Goal: Task Accomplishment & Management: Manage account settings

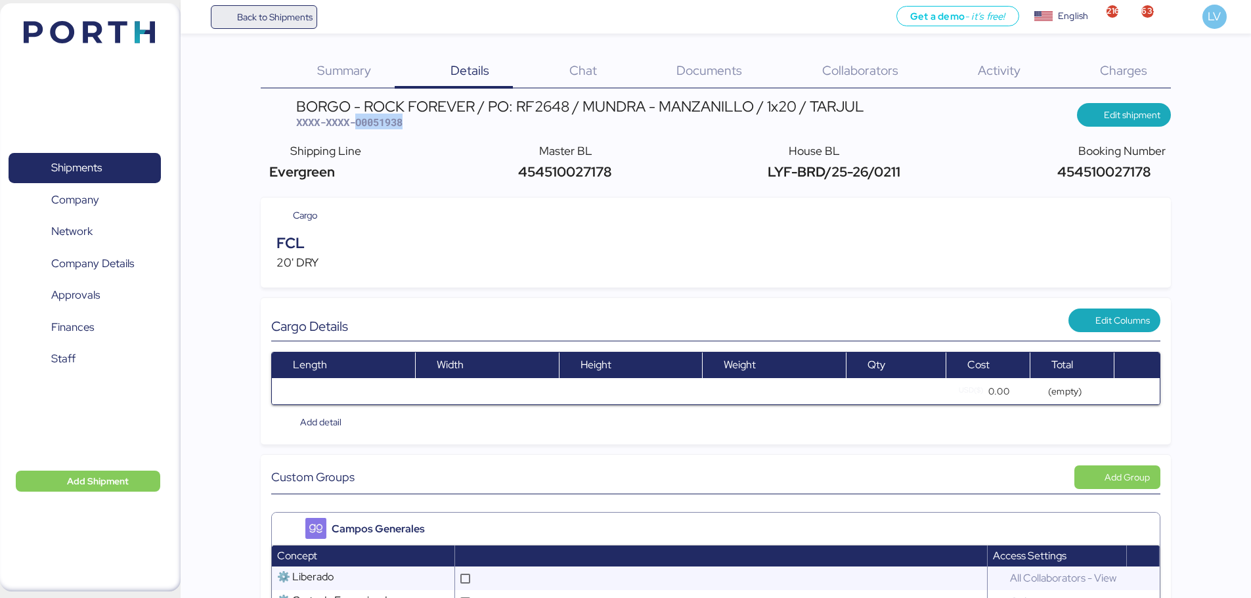
click at [296, 22] on span "Back to Shipments" at bounding box center [275, 17] width 76 height 16
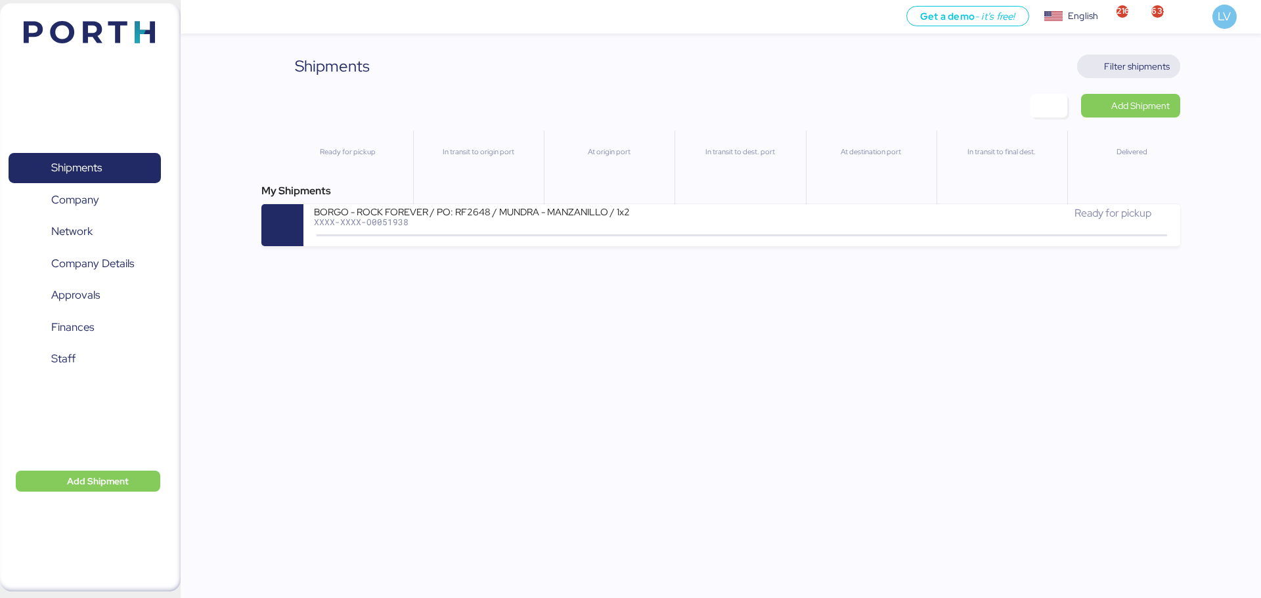
click at [1116, 63] on span "Filter shipments" at bounding box center [1137, 66] width 66 height 16
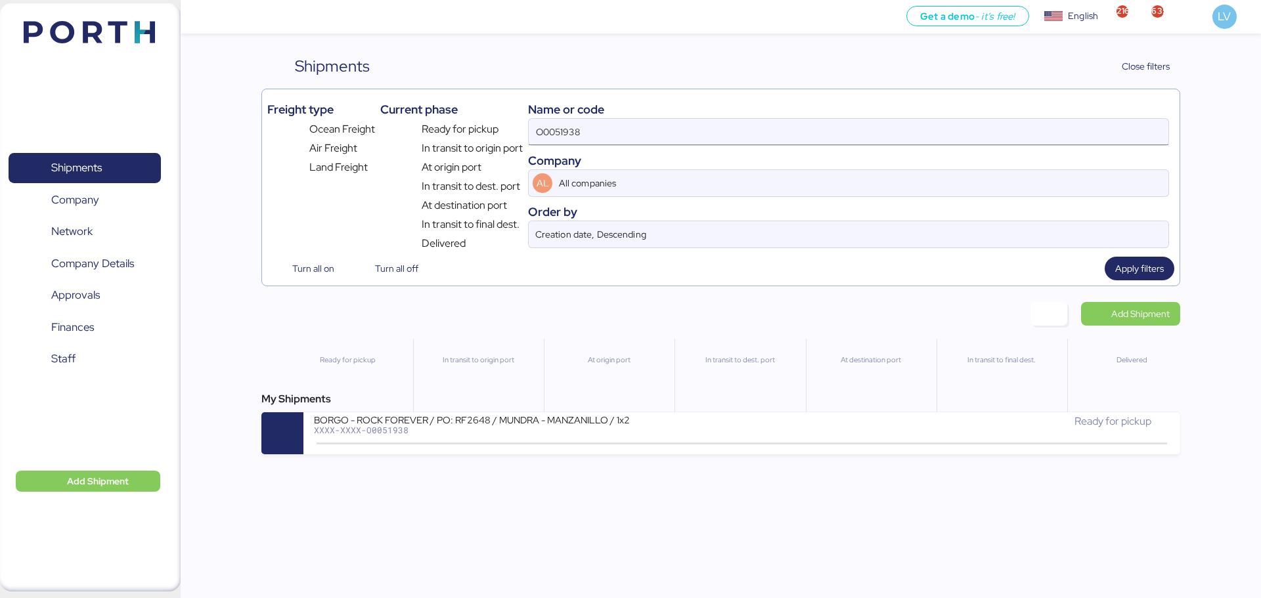
click at [661, 135] on input "O0051938" at bounding box center [848, 132] width 639 height 26
paste input "2073"
click at [1127, 269] on span "Apply filters" at bounding box center [1139, 269] width 49 height 16
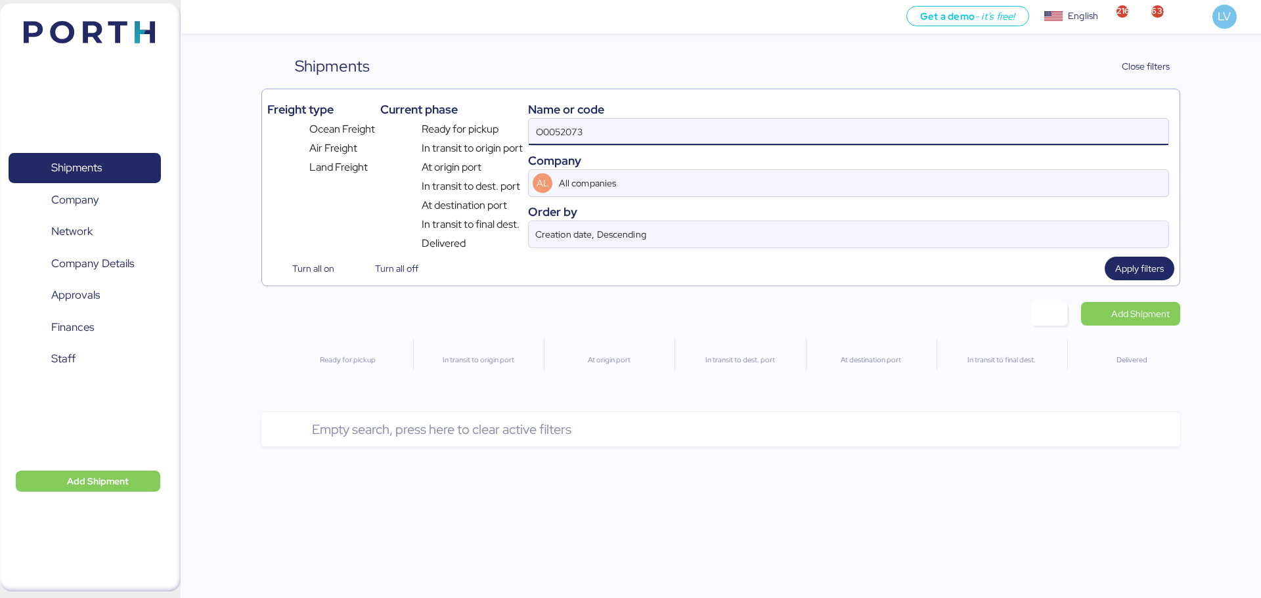
click at [618, 142] on input "O0052073" at bounding box center [848, 132] width 639 height 26
type input "O0052073"
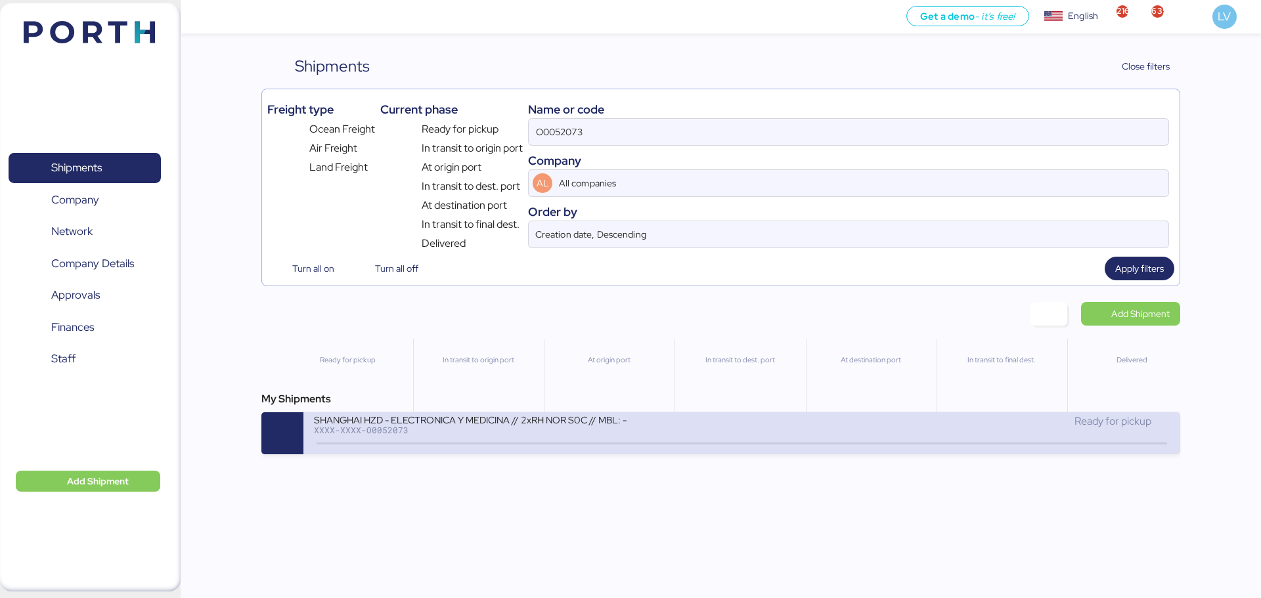
click at [831, 452] on div "SHANGHAI HZD - ELECTRONICA Y MEDICINA // 2xRH NOR S0C // MBL: - HBL: - BKG: XXX…" at bounding box center [741, 433] width 876 height 42
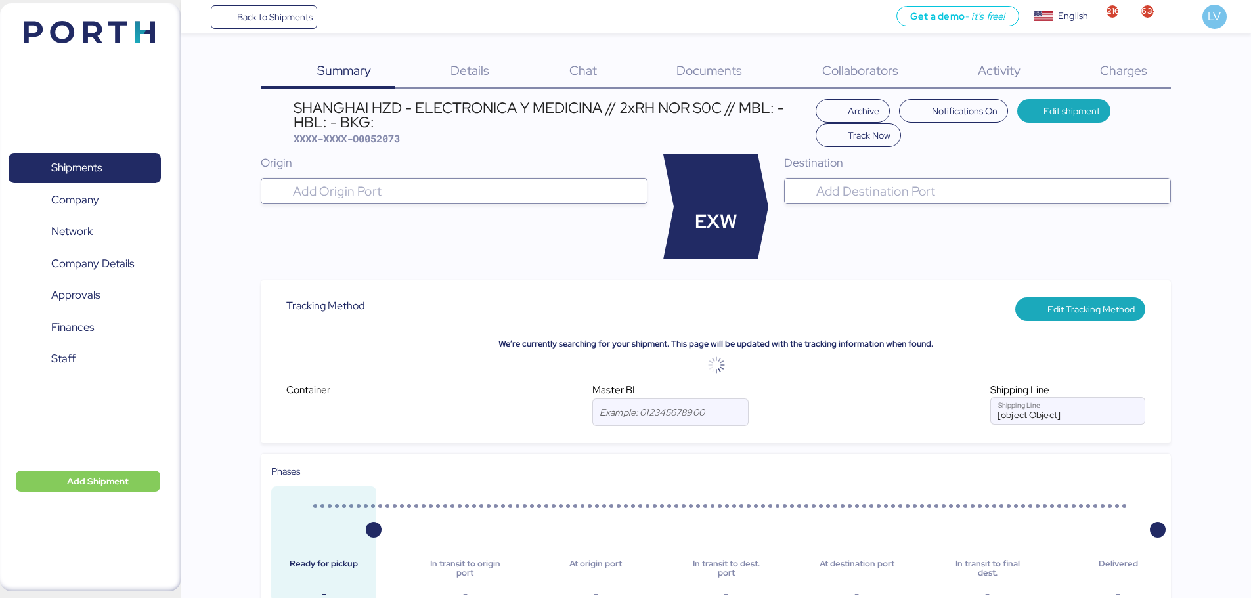
click at [1106, 81] on div "Charges 0" at bounding box center [1106, 71] width 127 height 34
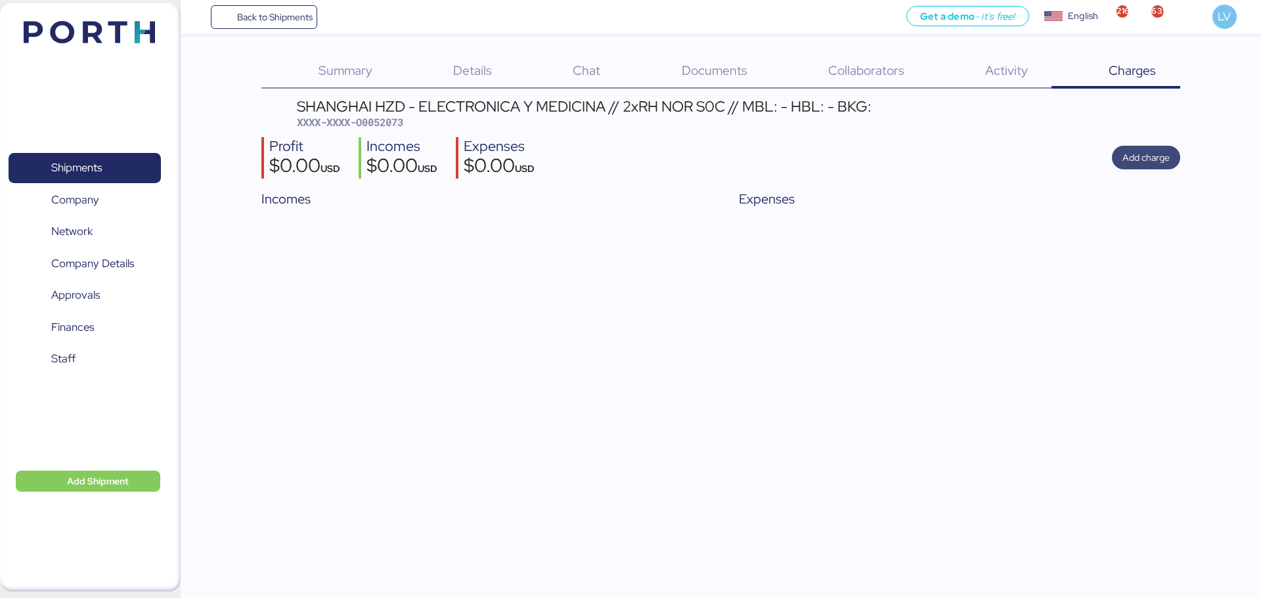
click at [1126, 157] on span "Add charge" at bounding box center [1145, 158] width 47 height 16
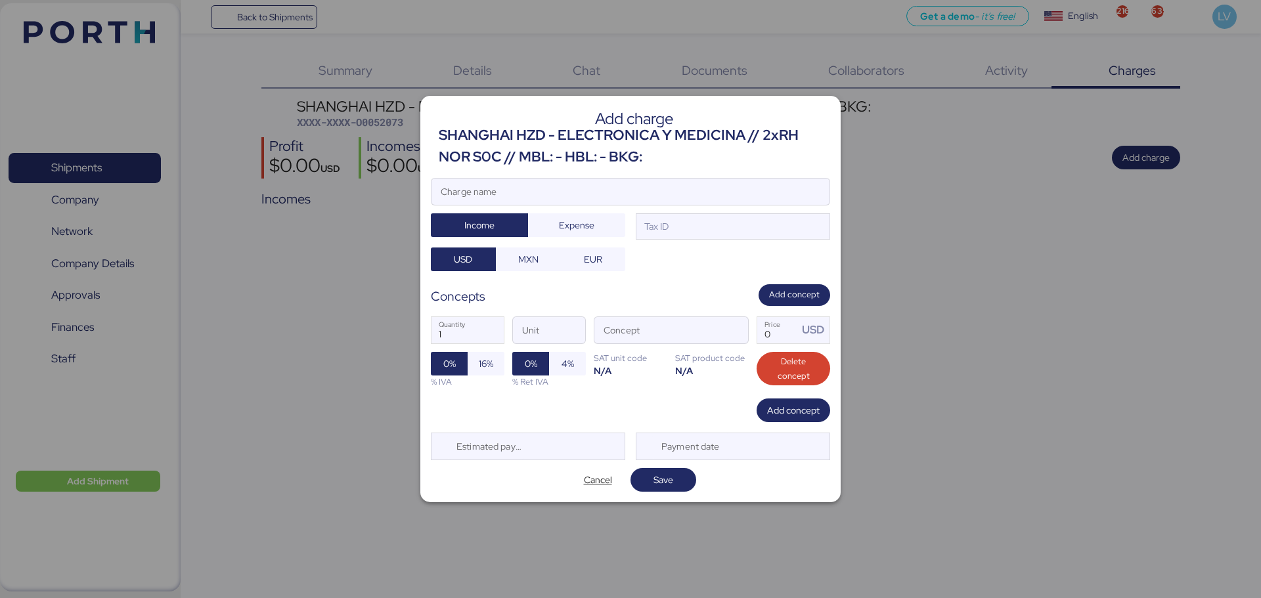
click at [479, 205] on div at bounding box center [630, 211] width 398 height 13
click at [479, 205] on input "Charge name" at bounding box center [630, 192] width 398 height 26
type input "BL FLETADO"
click at [565, 227] on span "Expense" at bounding box center [576, 225] width 35 height 16
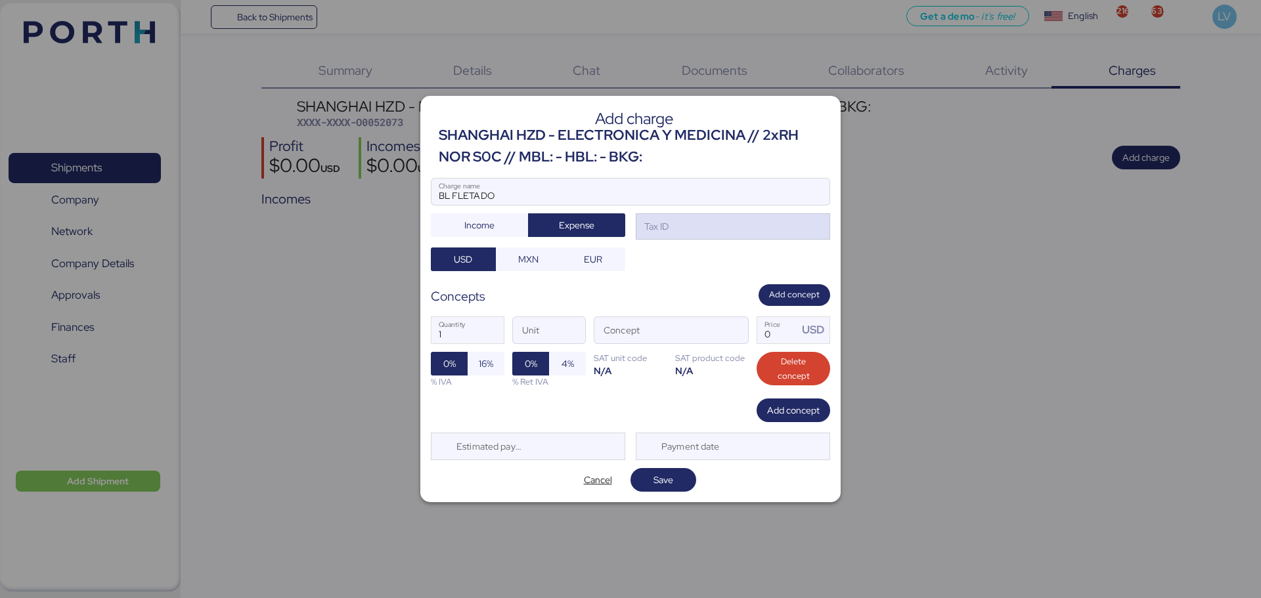
click at [714, 227] on div "Tax ID" at bounding box center [733, 226] width 194 height 26
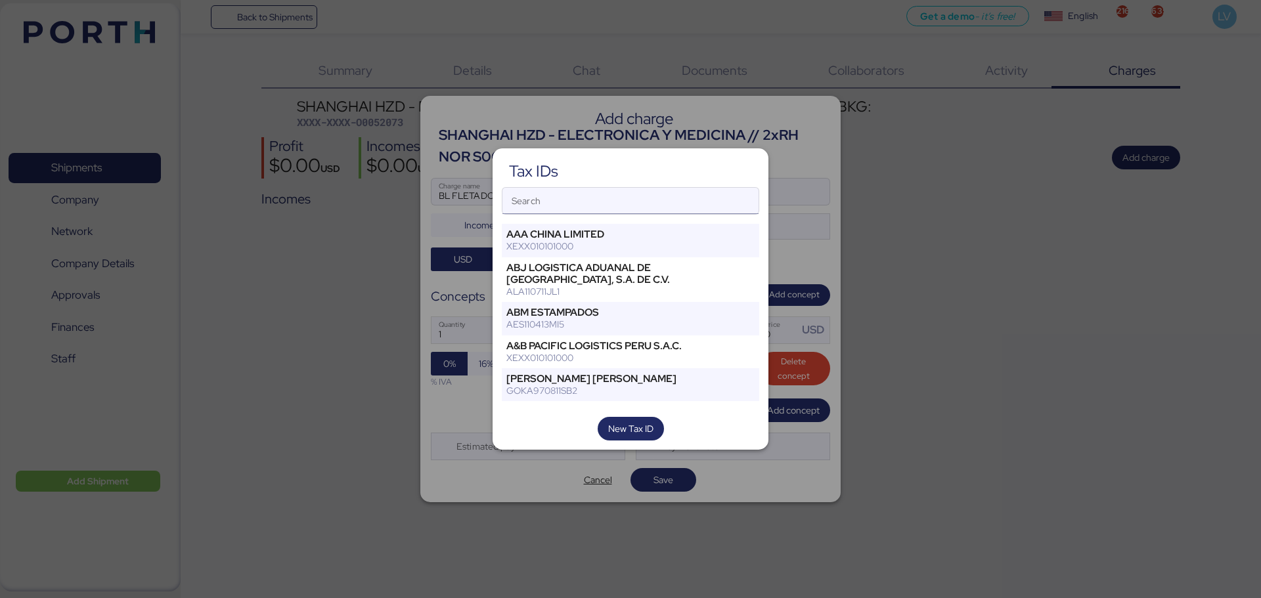
click at [632, 193] on input "Search" at bounding box center [630, 201] width 256 height 26
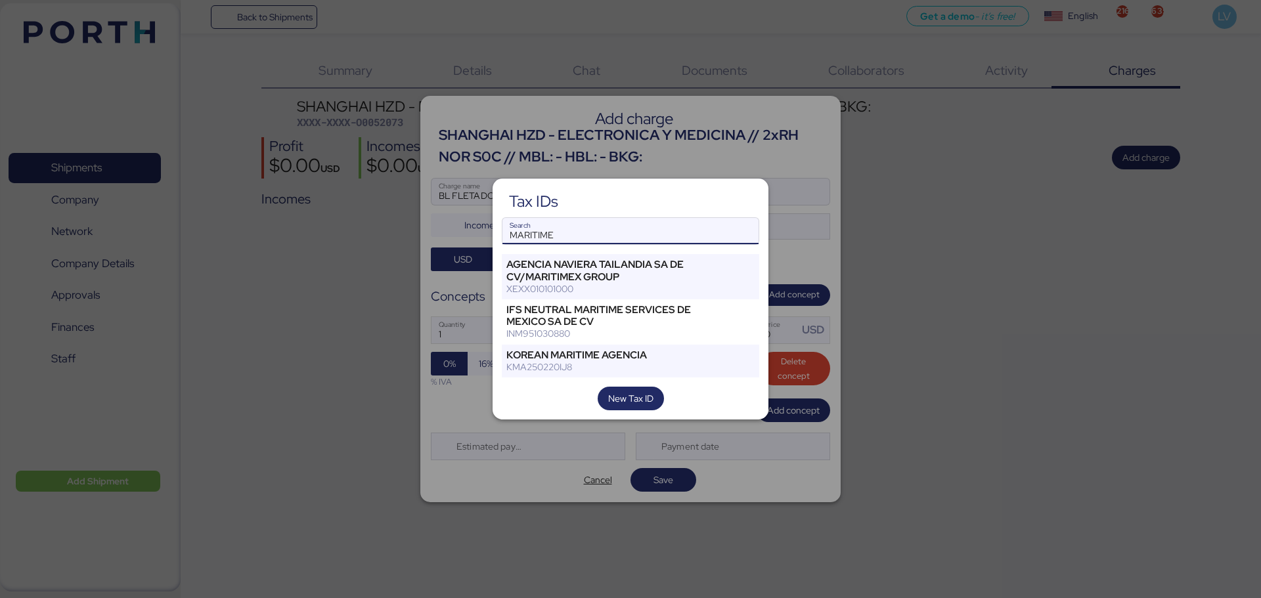
click at [586, 237] on input "MARITIME" at bounding box center [630, 231] width 256 height 26
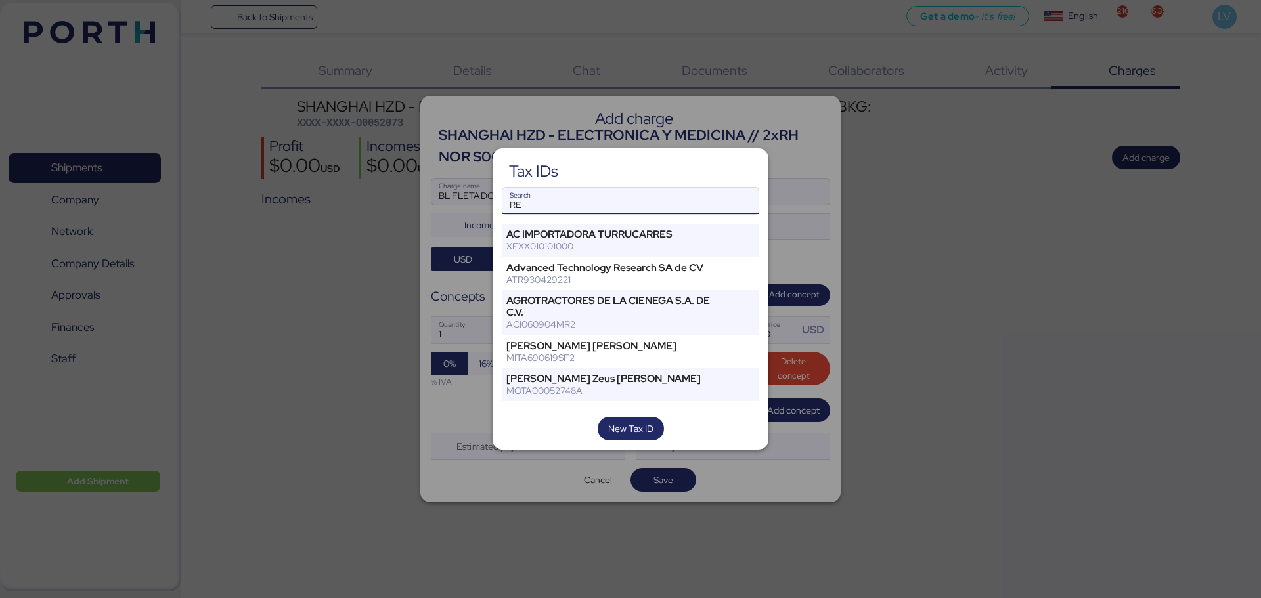
type input "R"
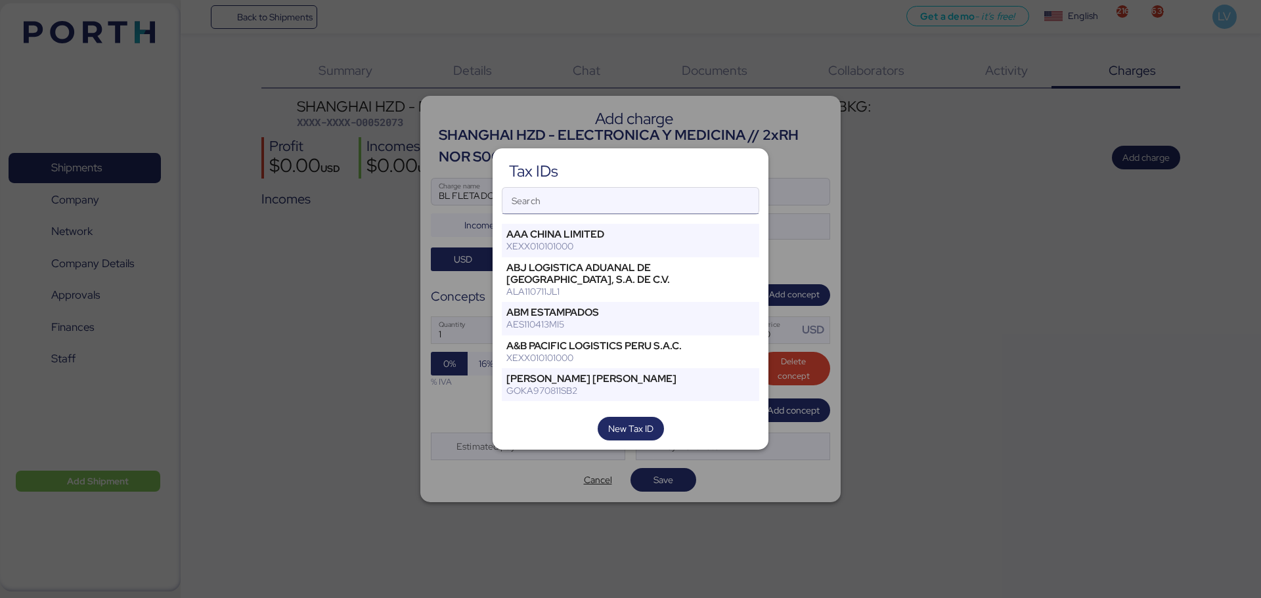
click at [539, 207] on input "Search" at bounding box center [630, 201] width 256 height 26
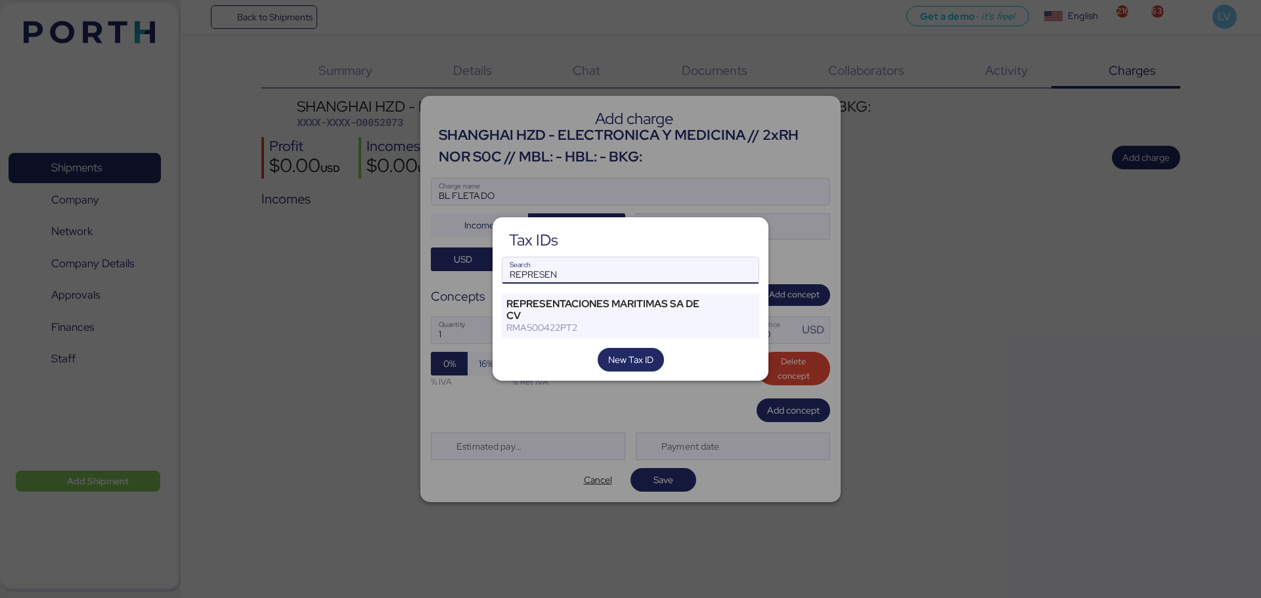
type input "REPRESEN"
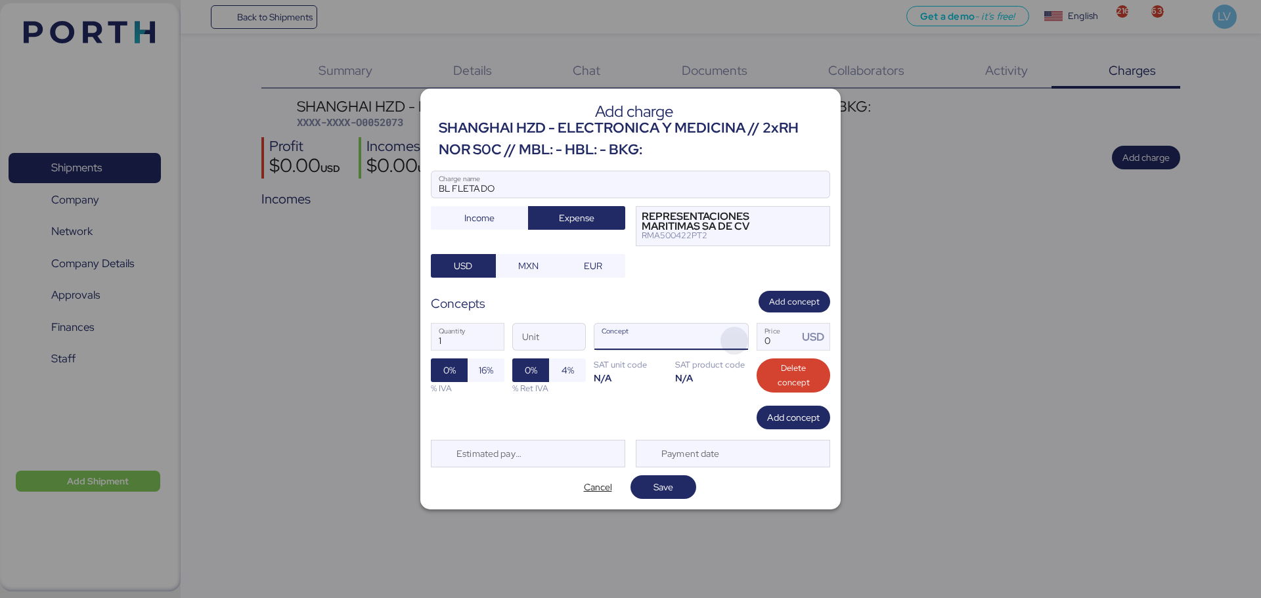
click at [729, 337] on span "button" at bounding box center [734, 341] width 28 height 28
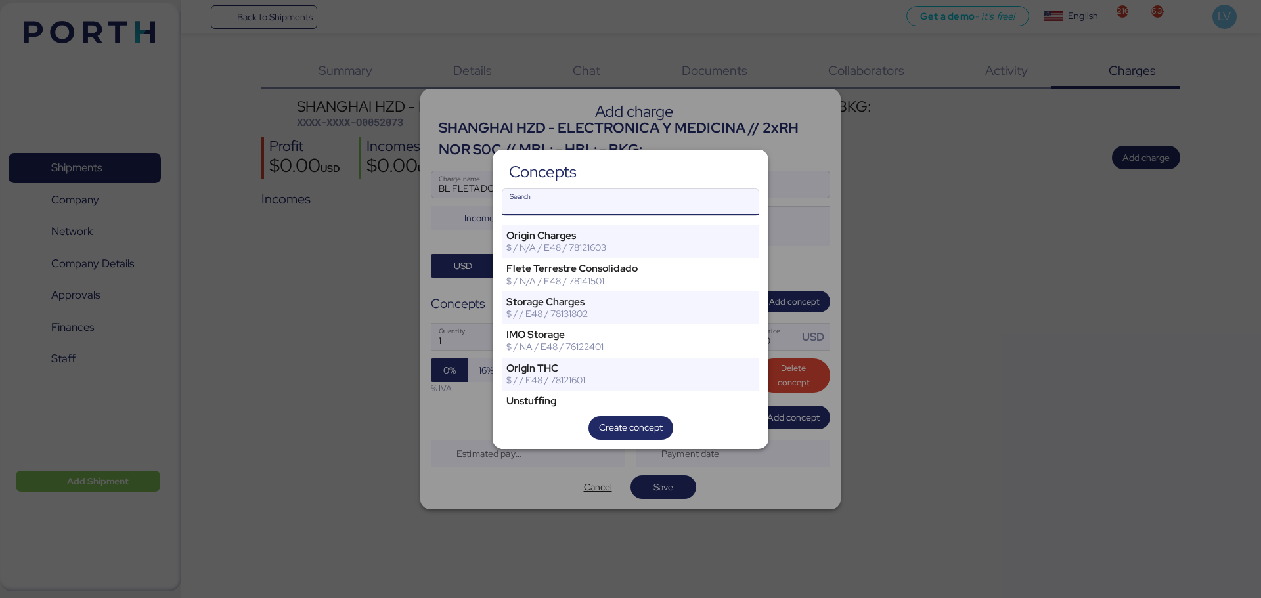
click at [646, 207] on input "Search" at bounding box center [630, 202] width 256 height 26
type input "B"
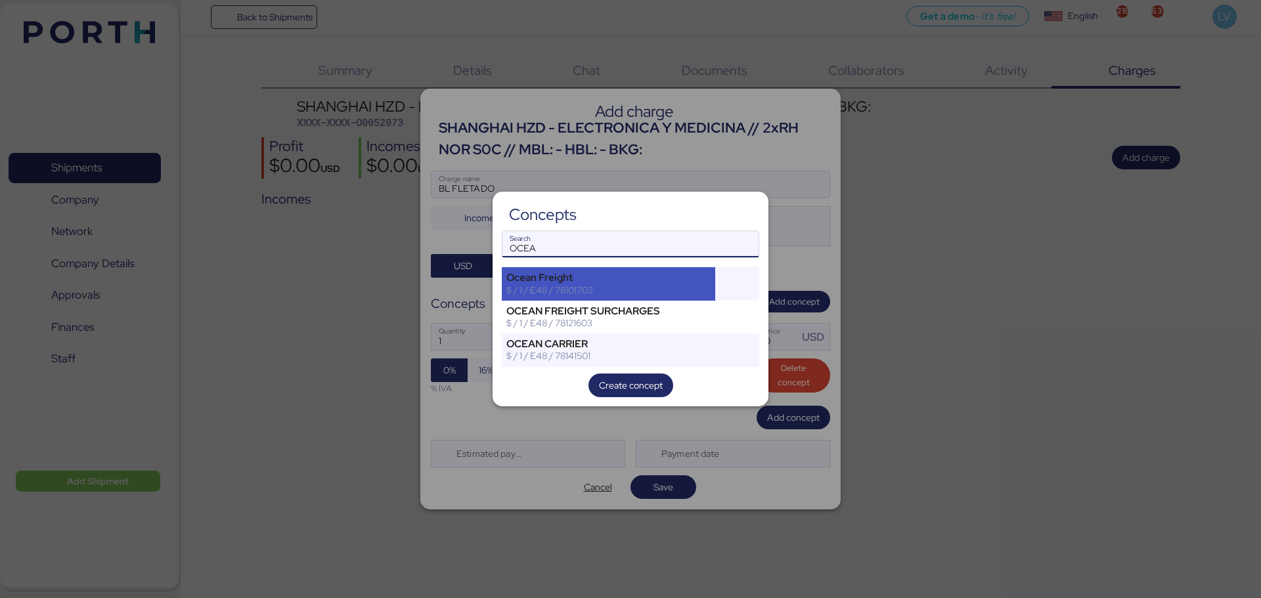
type input "OCEA"
click at [582, 277] on div "Ocean Freight" at bounding box center [608, 278] width 204 height 12
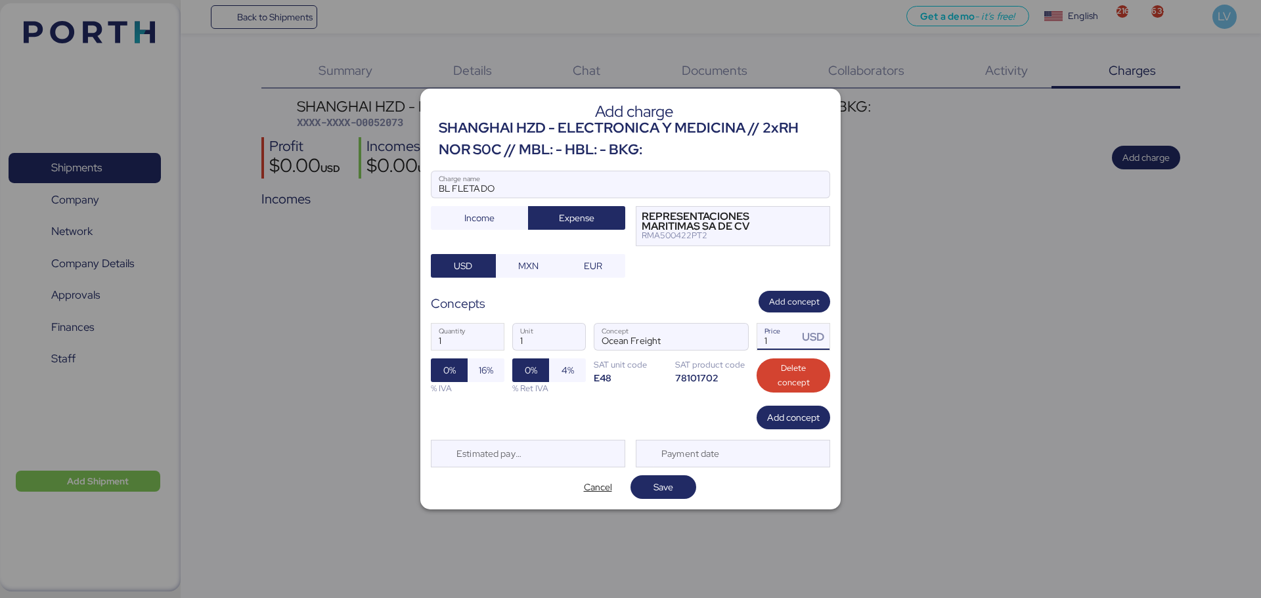
click at [785, 328] on input "1" at bounding box center [777, 337] width 41 height 26
type input "600"
click at [470, 353] on div "1 Quantity 1 Unit Ocean Freight Concept 600 Price USD 0% 16% % IVA 0% 4% % Ret …" at bounding box center [630, 359] width 399 height 93
click at [465, 350] on input "1" at bounding box center [467, 337] width 72 height 26
type input "1"
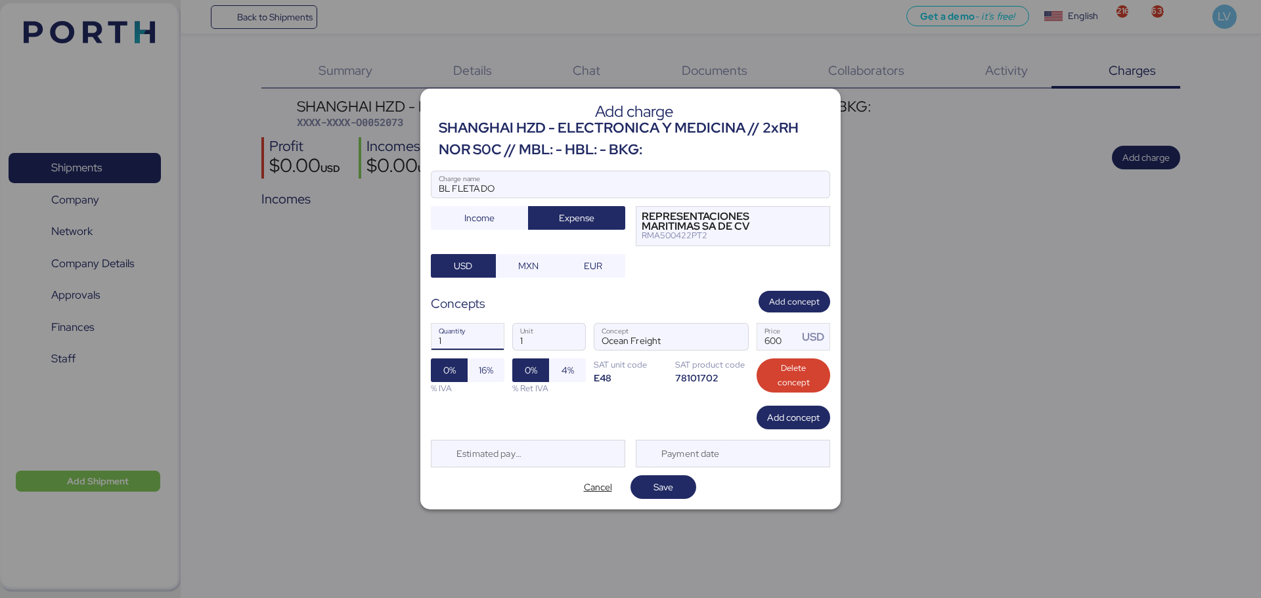
click at [538, 469] on div "Add charge SHANGHAI HZD - ELECTRONICA Y MEDICINA // 2xRH NOR S0C // MBL: - HBL:…" at bounding box center [630, 299] width 420 height 420
click at [536, 462] on div "Estimated payment date" at bounding box center [528, 454] width 194 height 28
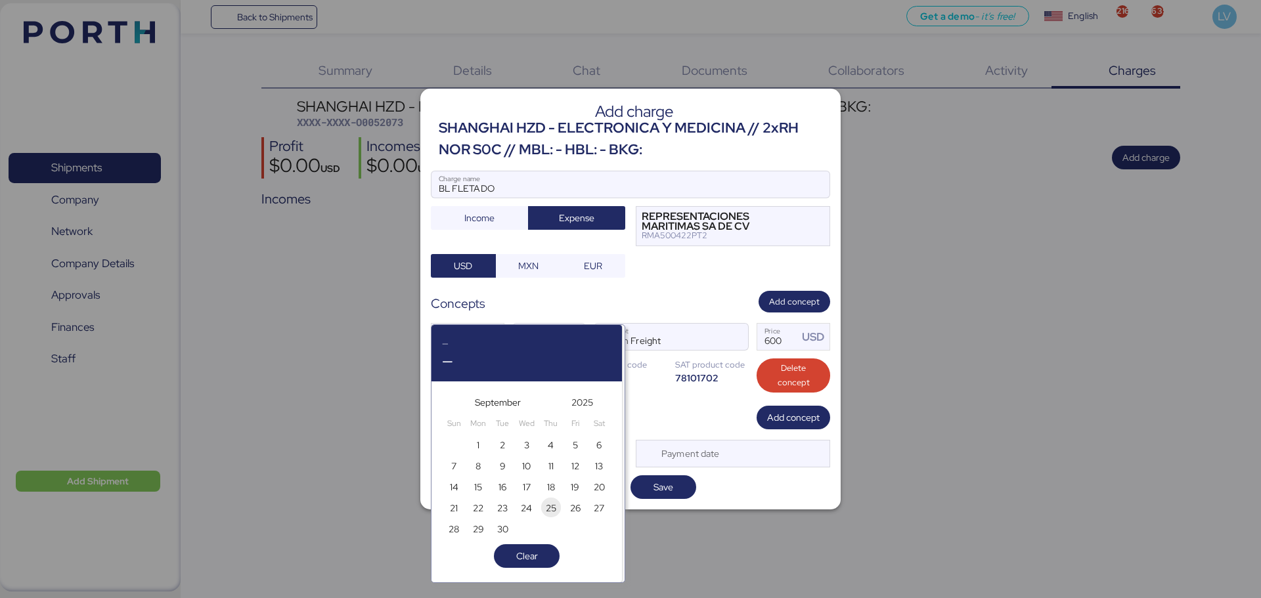
click at [555, 513] on span "25" at bounding box center [551, 508] width 11 height 16
type input "[DATE]"
type input "2"
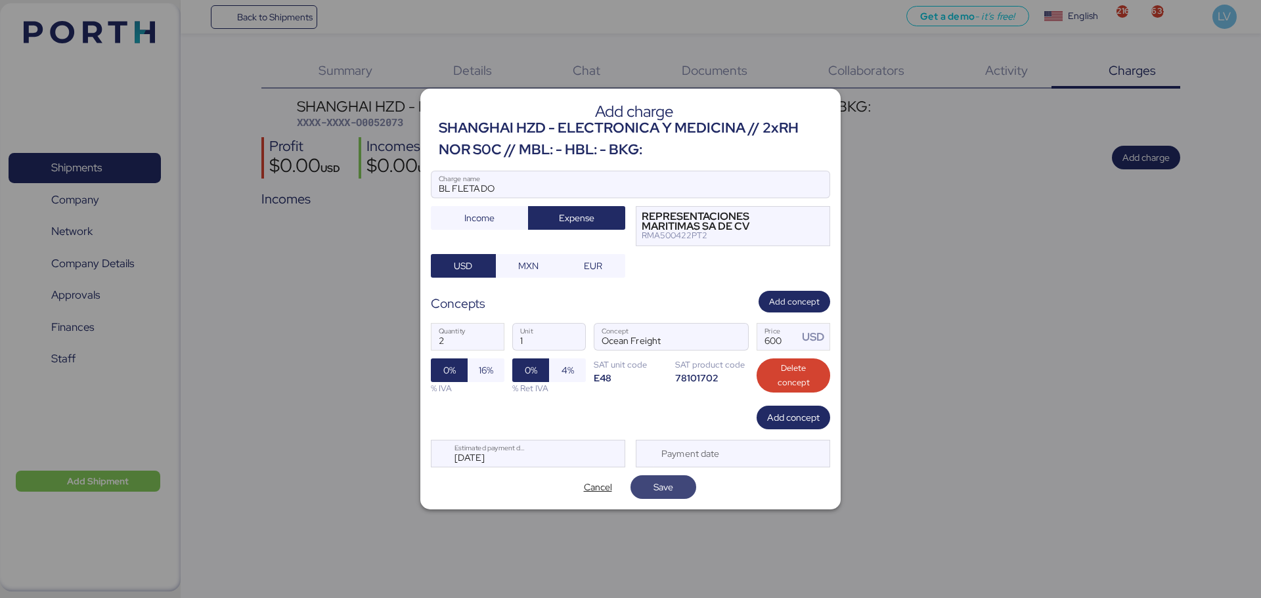
click at [659, 483] on span "Save" at bounding box center [663, 487] width 20 height 16
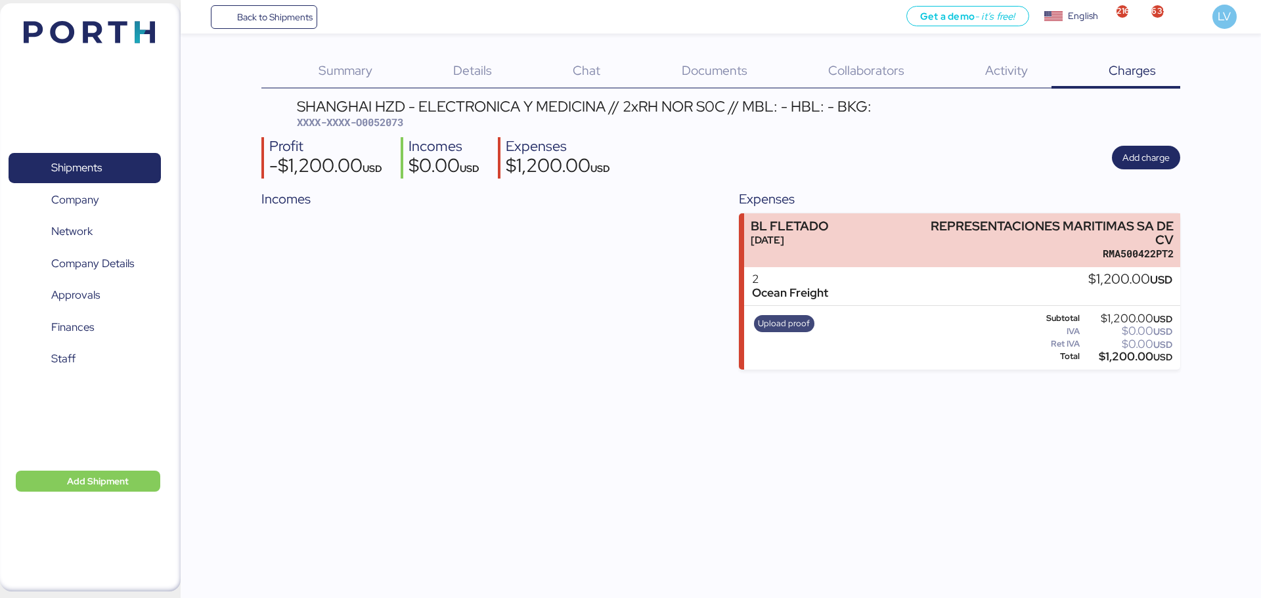
click at [792, 331] on span "Upload proof" at bounding box center [784, 323] width 60 height 17
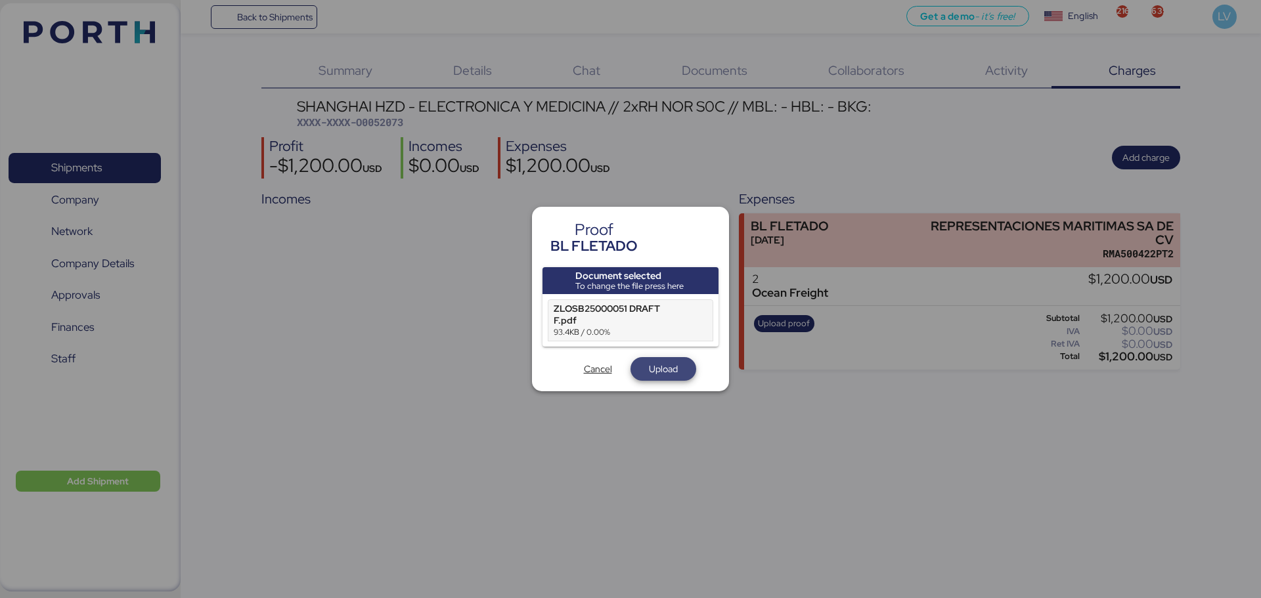
click at [681, 362] on span "Upload" at bounding box center [663, 369] width 45 height 18
